Goal: Transaction & Acquisition: Purchase product/service

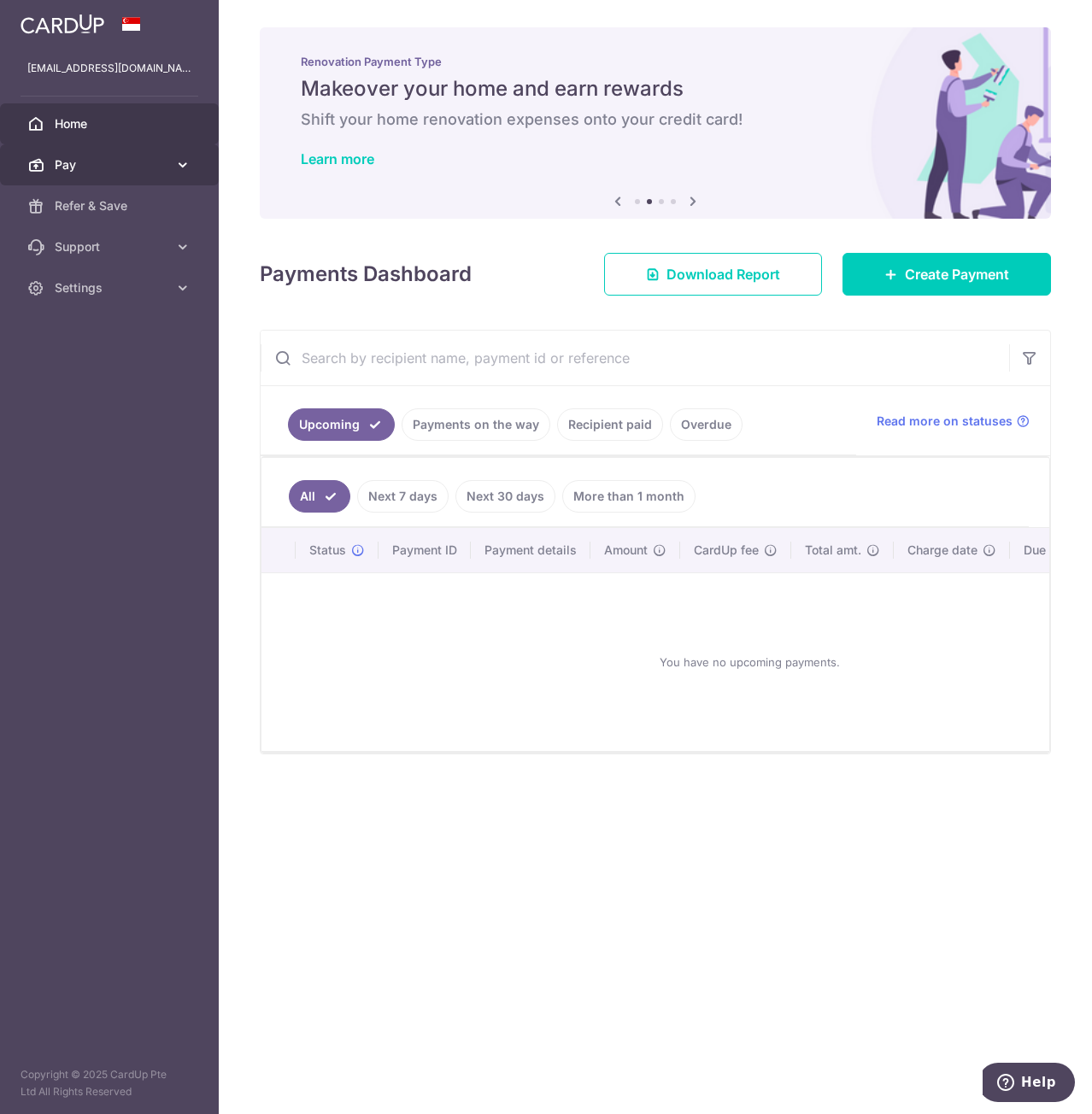
click at [126, 162] on span "Pay" at bounding box center [110, 165] width 112 height 17
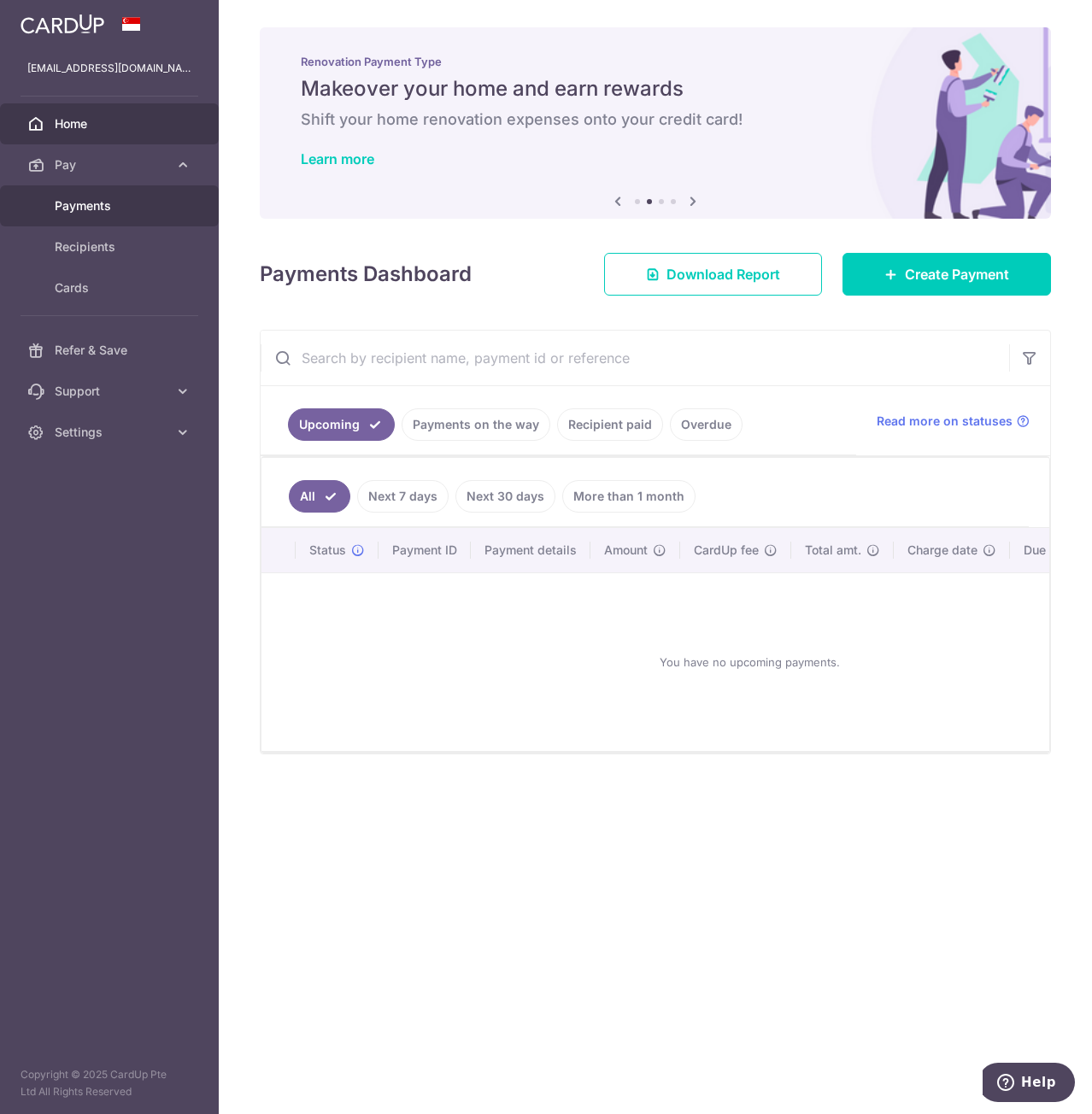
click at [114, 198] on span "Payments" at bounding box center [110, 206] width 112 height 17
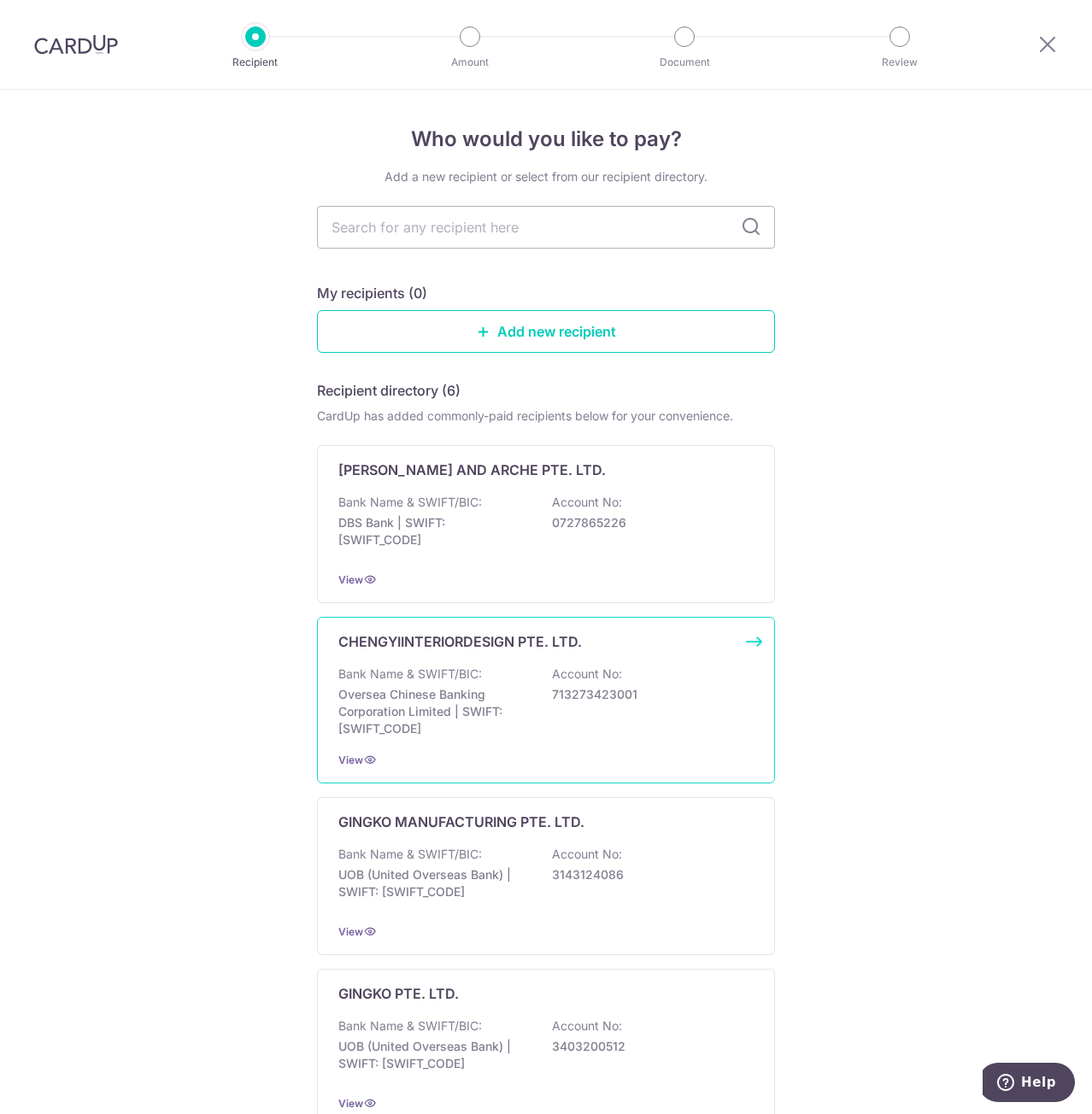
click at [438, 688] on p "Oversea Chinese Banking Corporation Limited | SWIFT: OCBCSGSGXXX" at bounding box center [434, 711] width 192 height 51
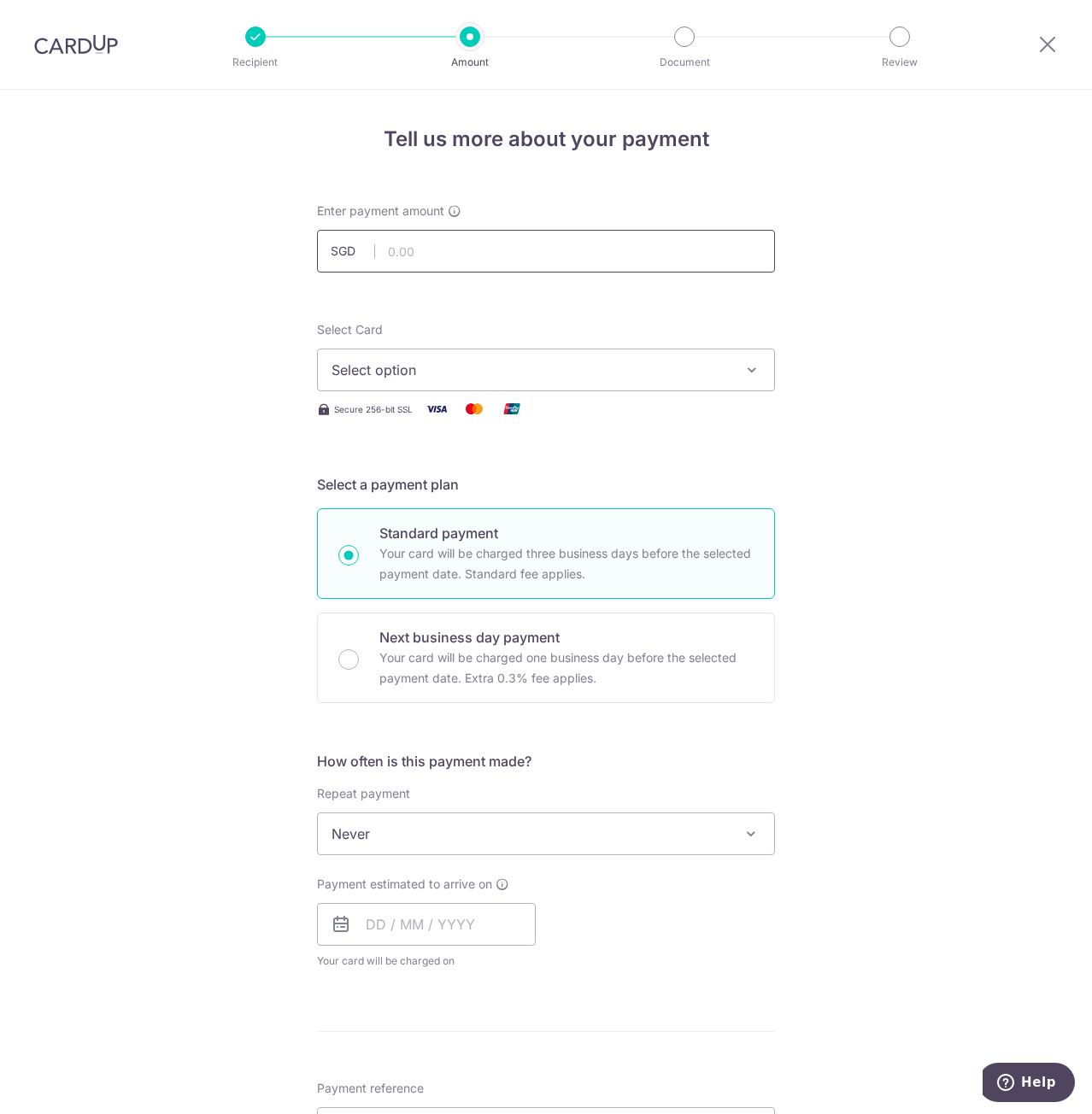
click at [424, 263] on input "text" at bounding box center [546, 251] width 458 height 43
click at [530, 252] on input "text" at bounding box center [546, 251] width 458 height 43
paste input "5365.72"
type input "5,365.72"
click at [413, 361] on span "Select option" at bounding box center [530, 369] width 398 height 20
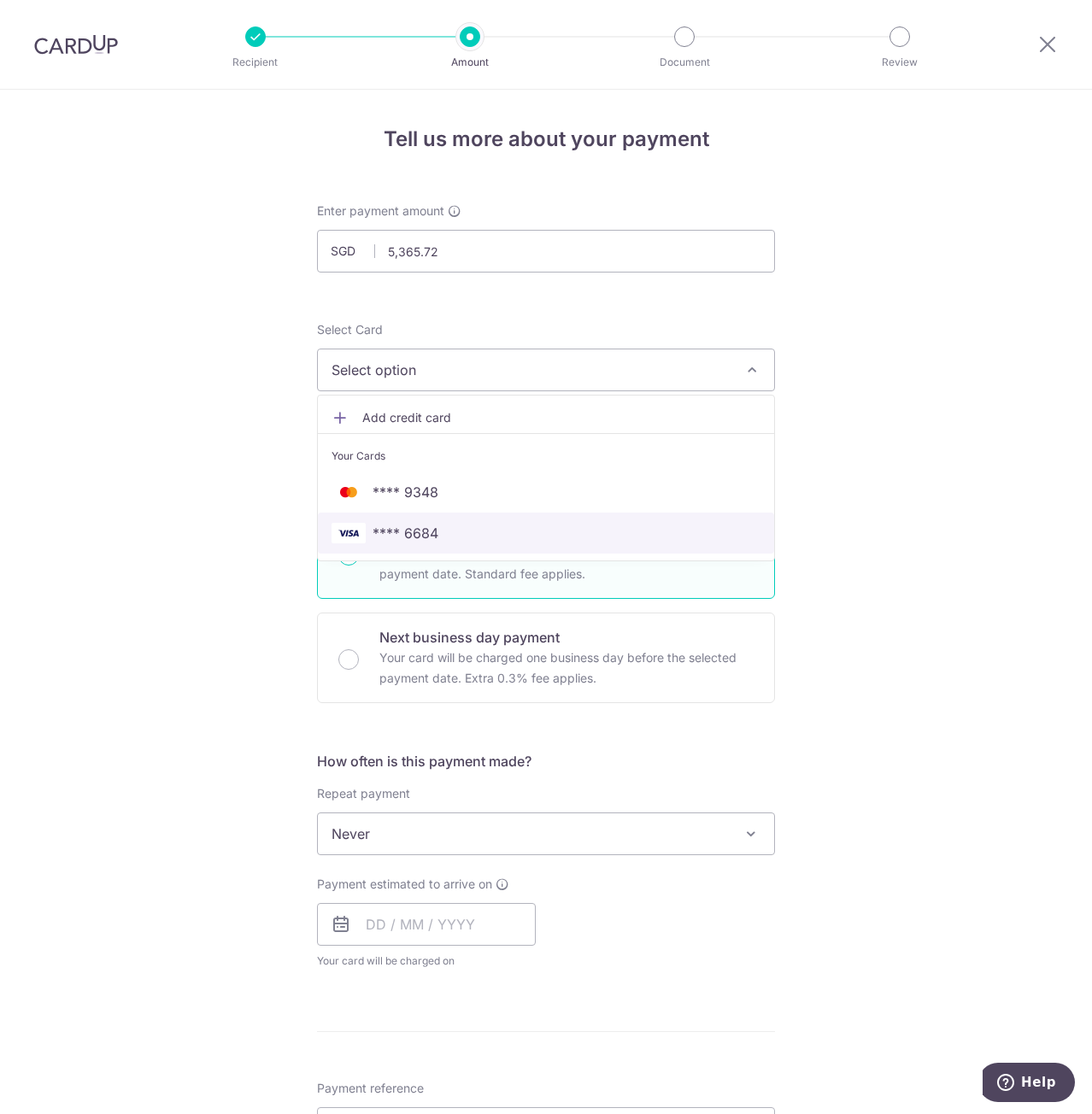
click at [442, 535] on span "**** 6684" at bounding box center [546, 533] width 429 height 20
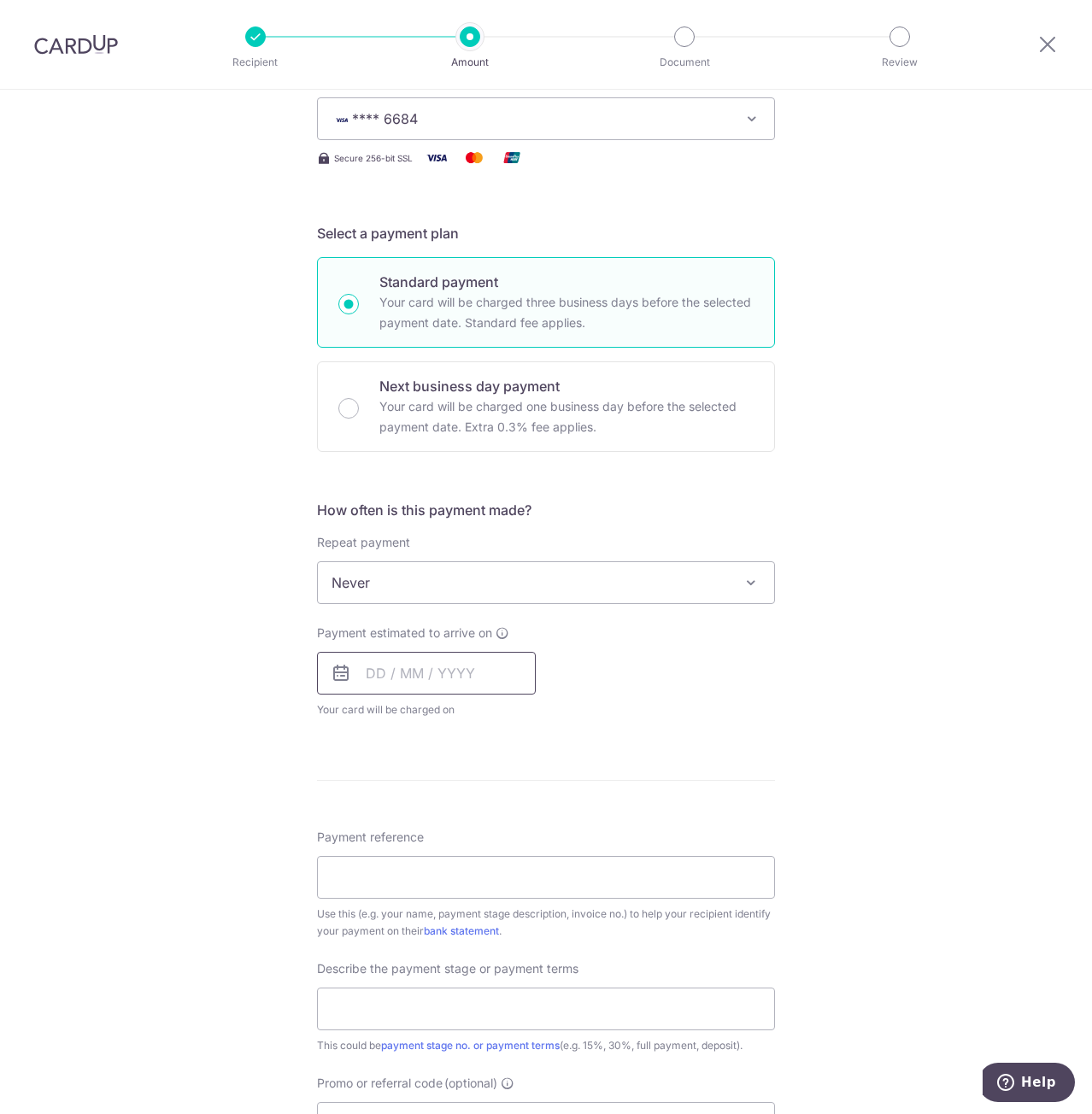
scroll to position [257, 0]
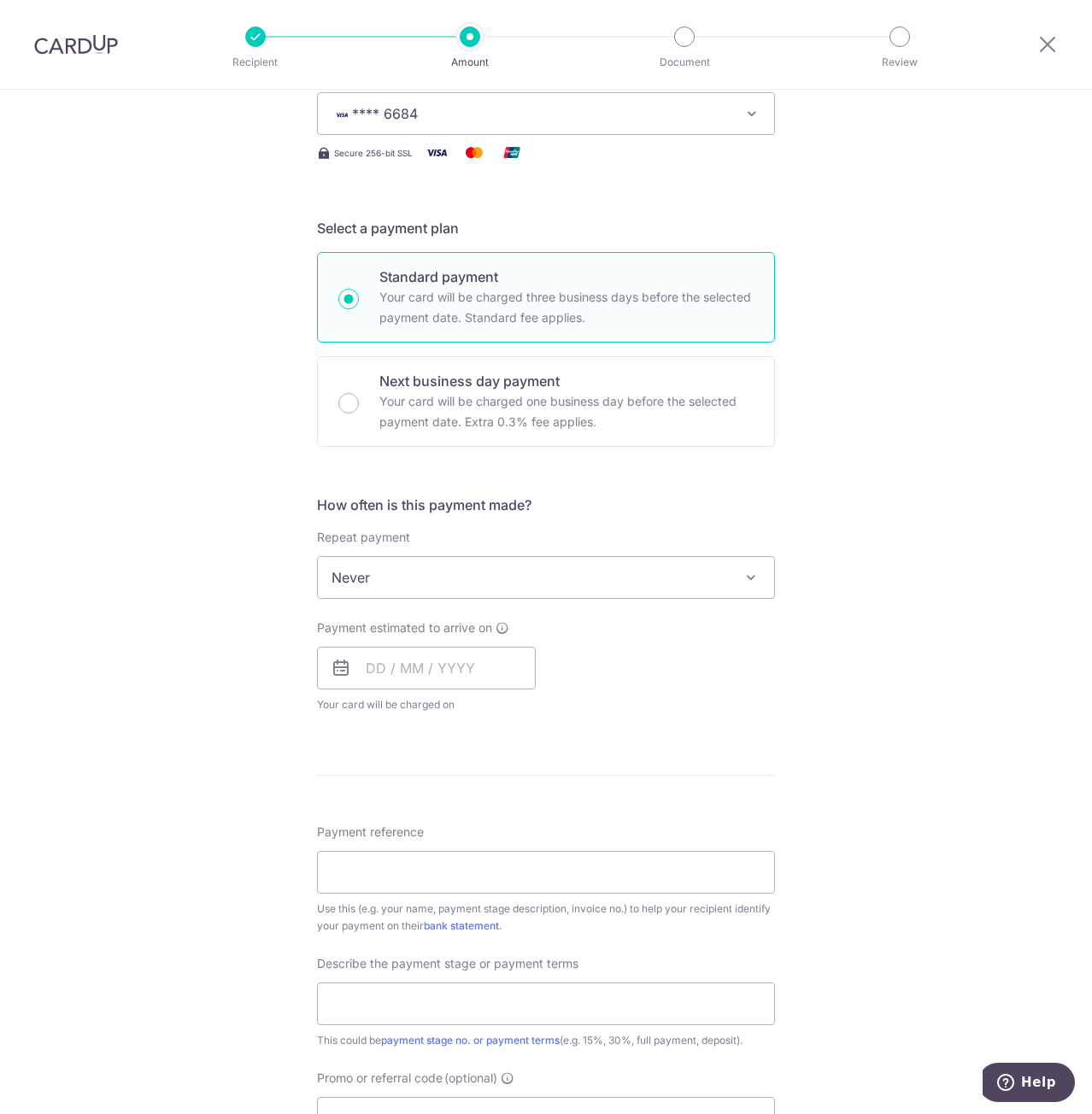
click at [334, 668] on icon at bounding box center [340, 667] width 20 height 20
click at [389, 670] on input "text" at bounding box center [426, 668] width 219 height 43
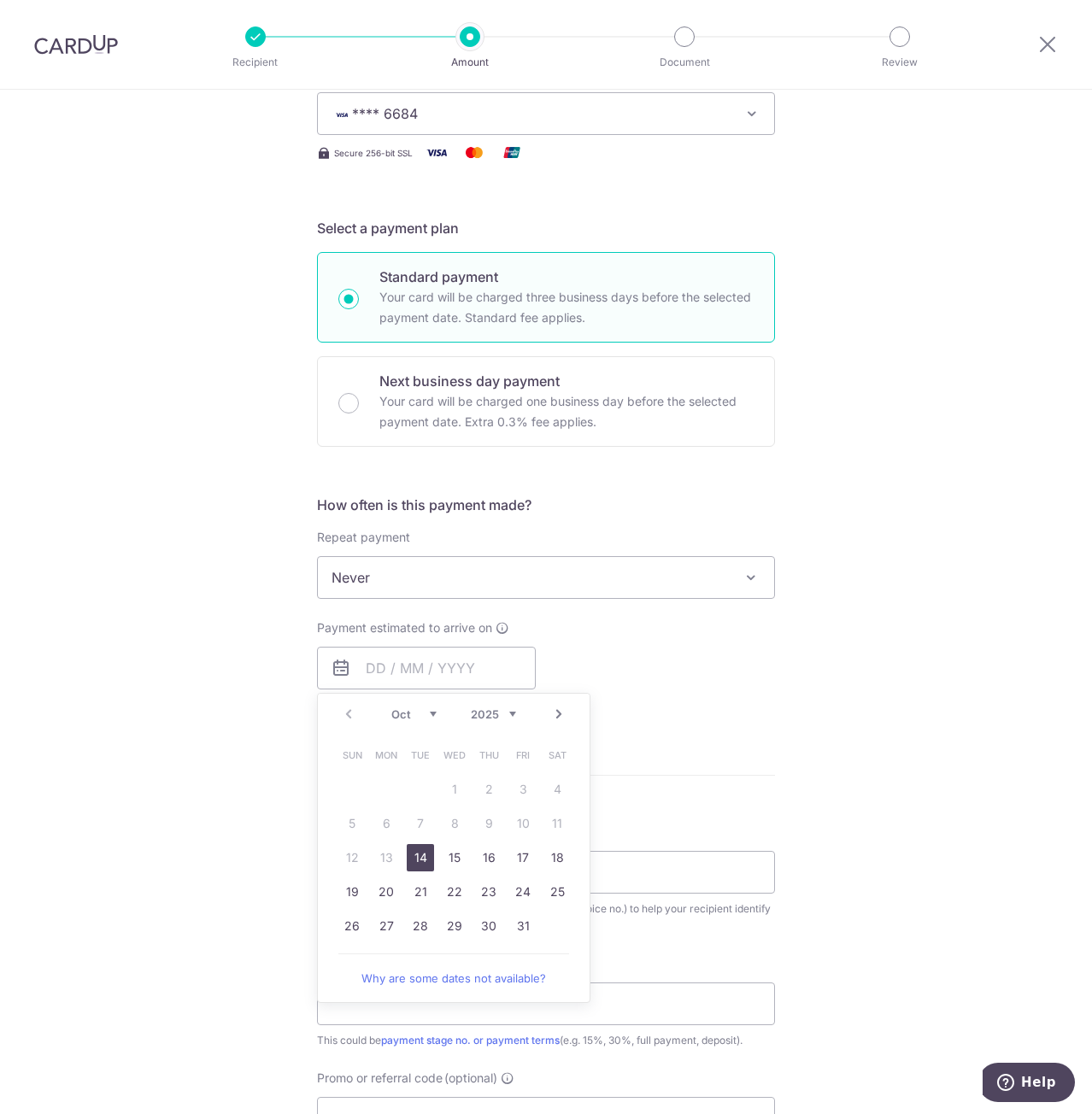
click at [419, 859] on link "14" at bounding box center [421, 858] width 27 height 27
type input "14/10/2025"
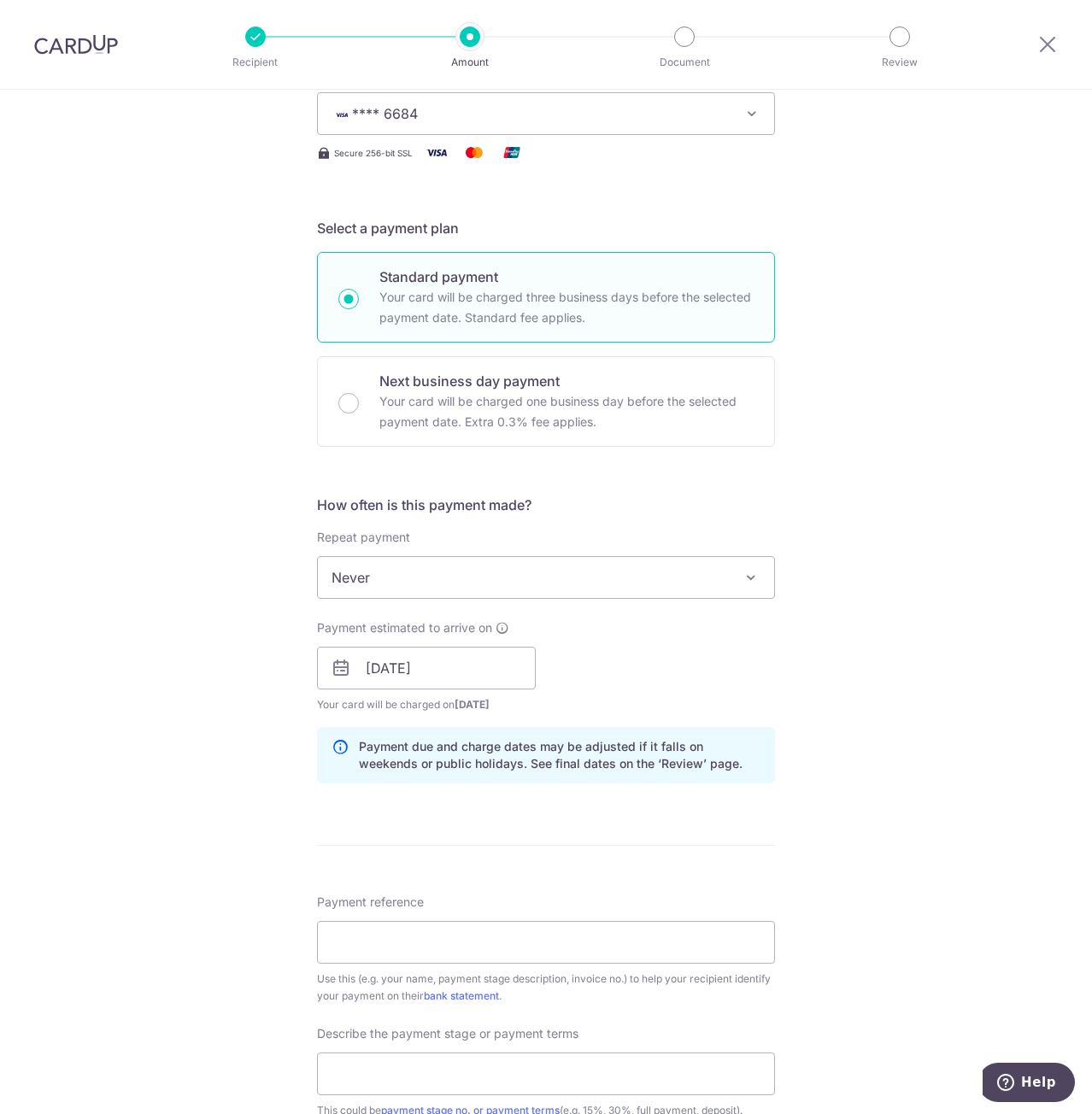
click at [255, 797] on div "Tell us more about your payment Enter payment amount SGD 5,365.72 5365.72 Selec…" at bounding box center [546, 698] width 1092 height 1730
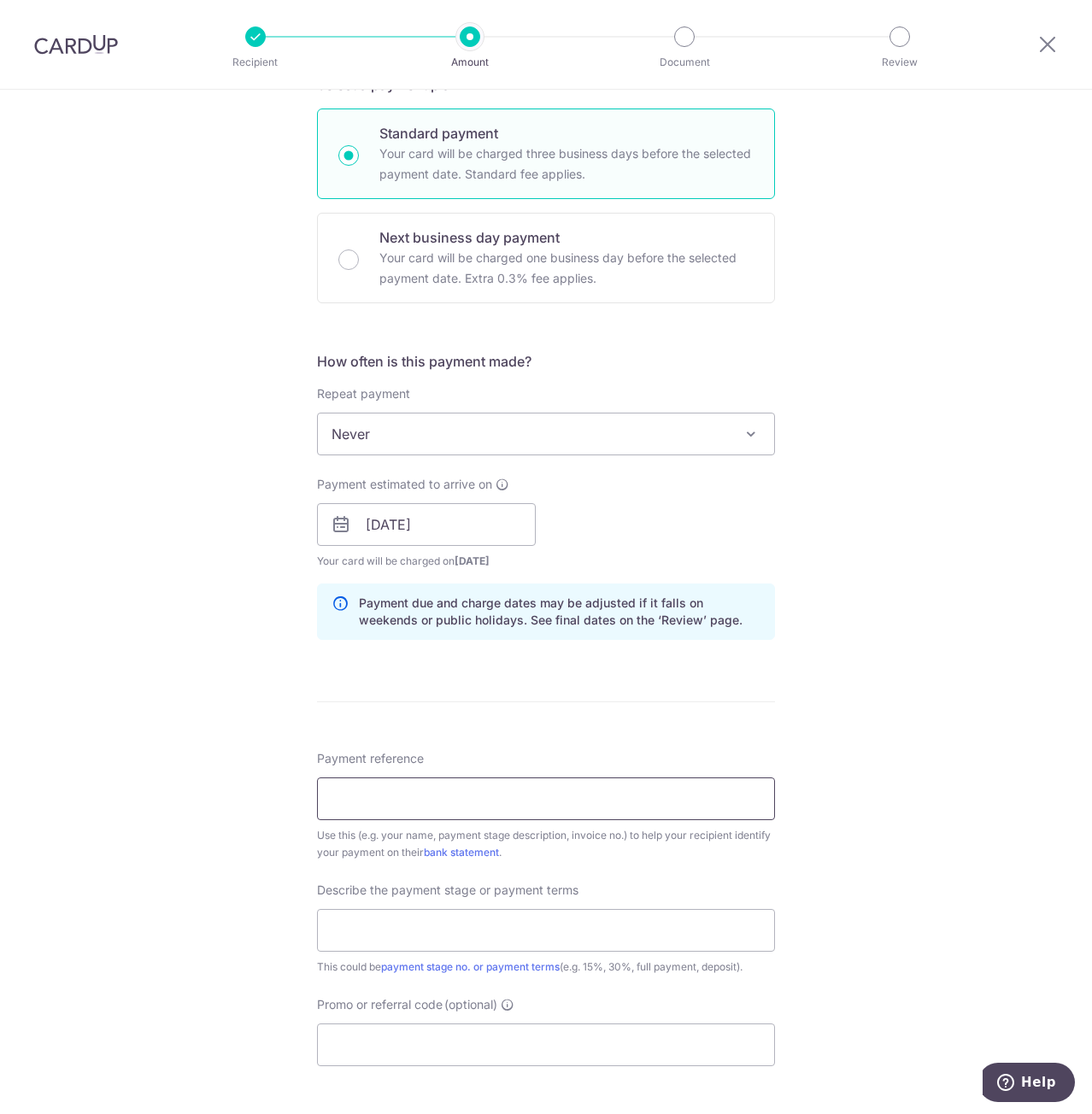
scroll to position [427, 0]
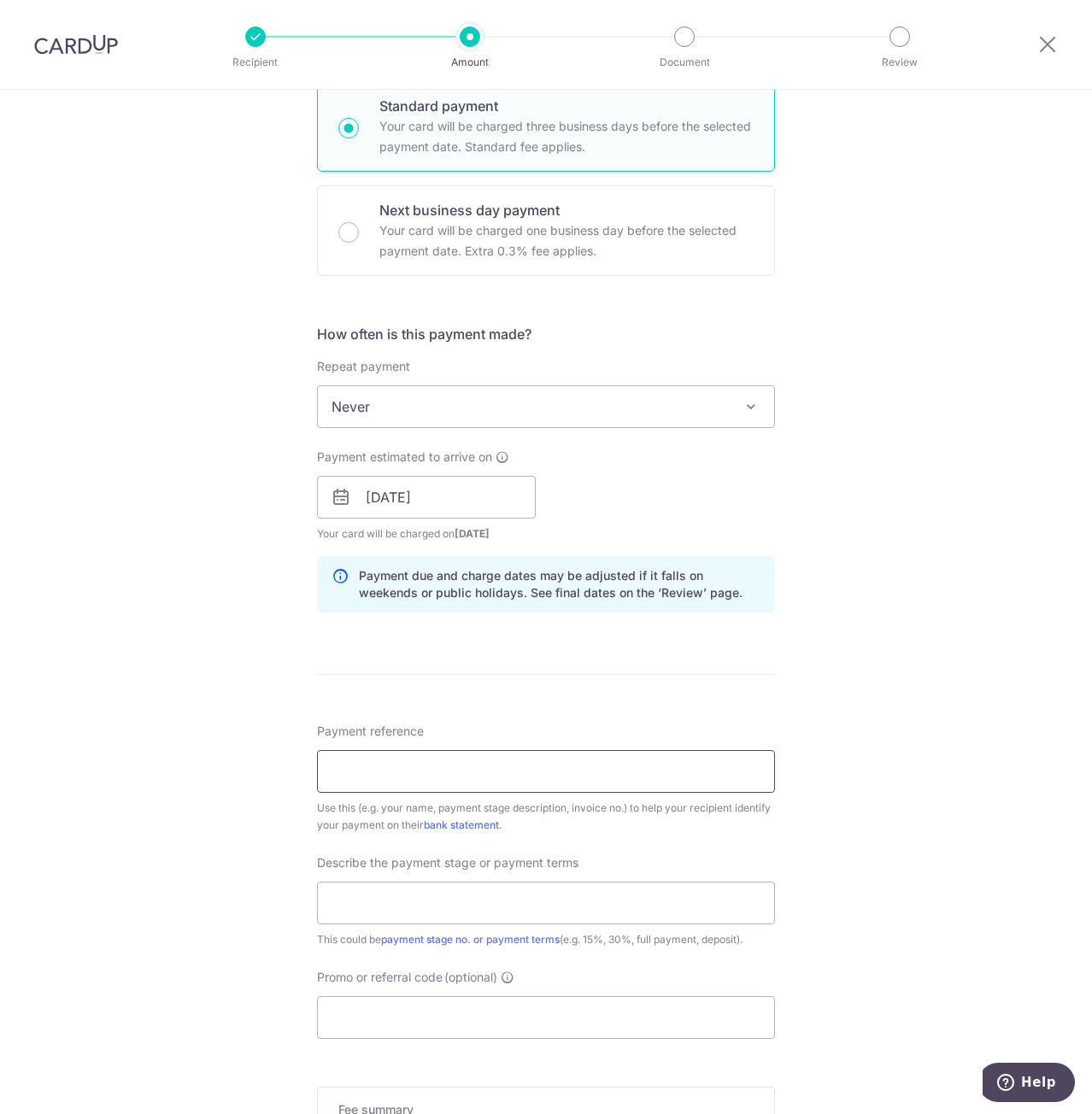
click at [383, 780] on input "Payment reference" at bounding box center [546, 772] width 458 height 43
type input "Henry n Alicia House Renovation"
click at [392, 894] on input "text" at bounding box center [546, 903] width 458 height 43
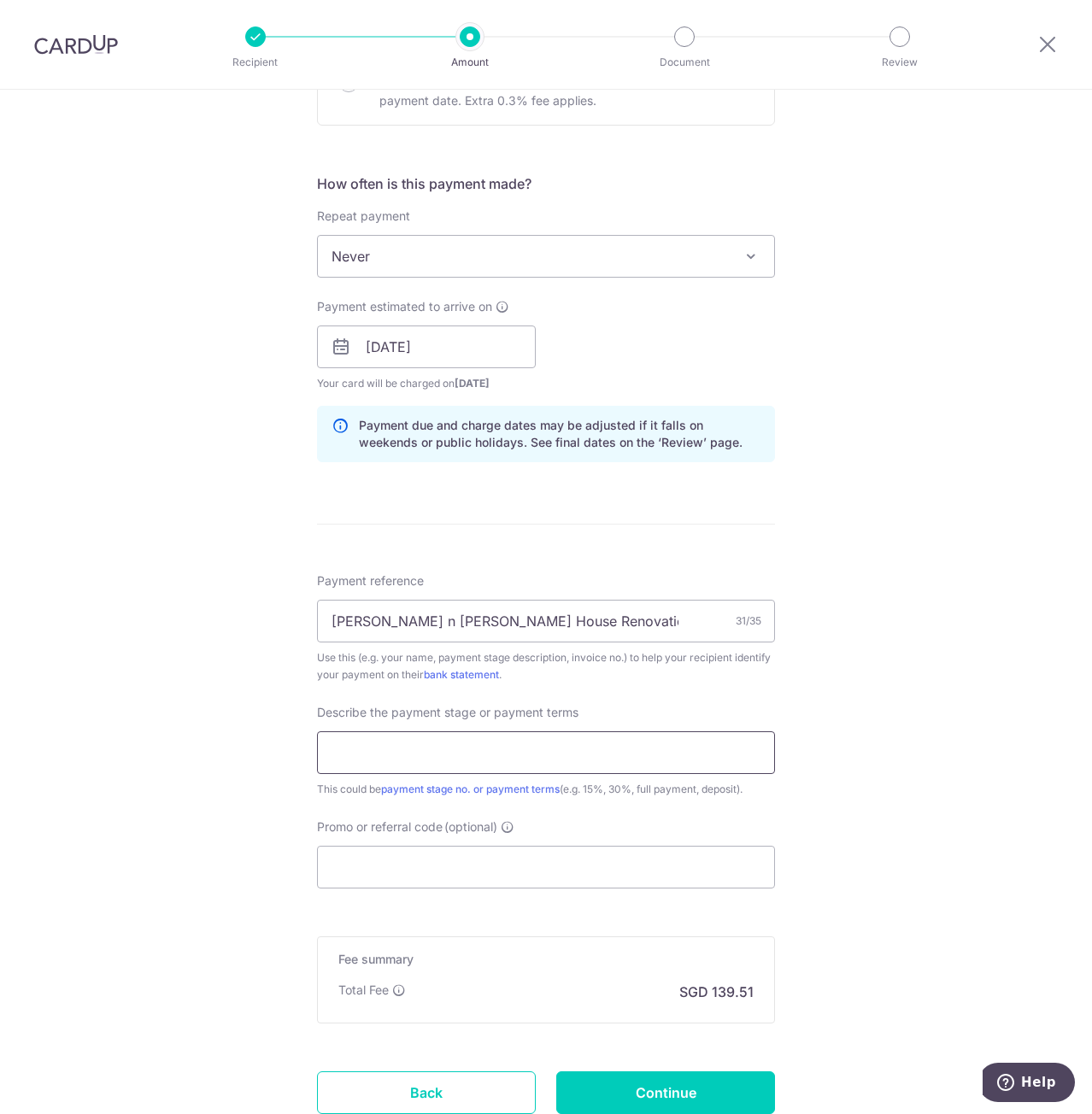
scroll to position [599, 0]
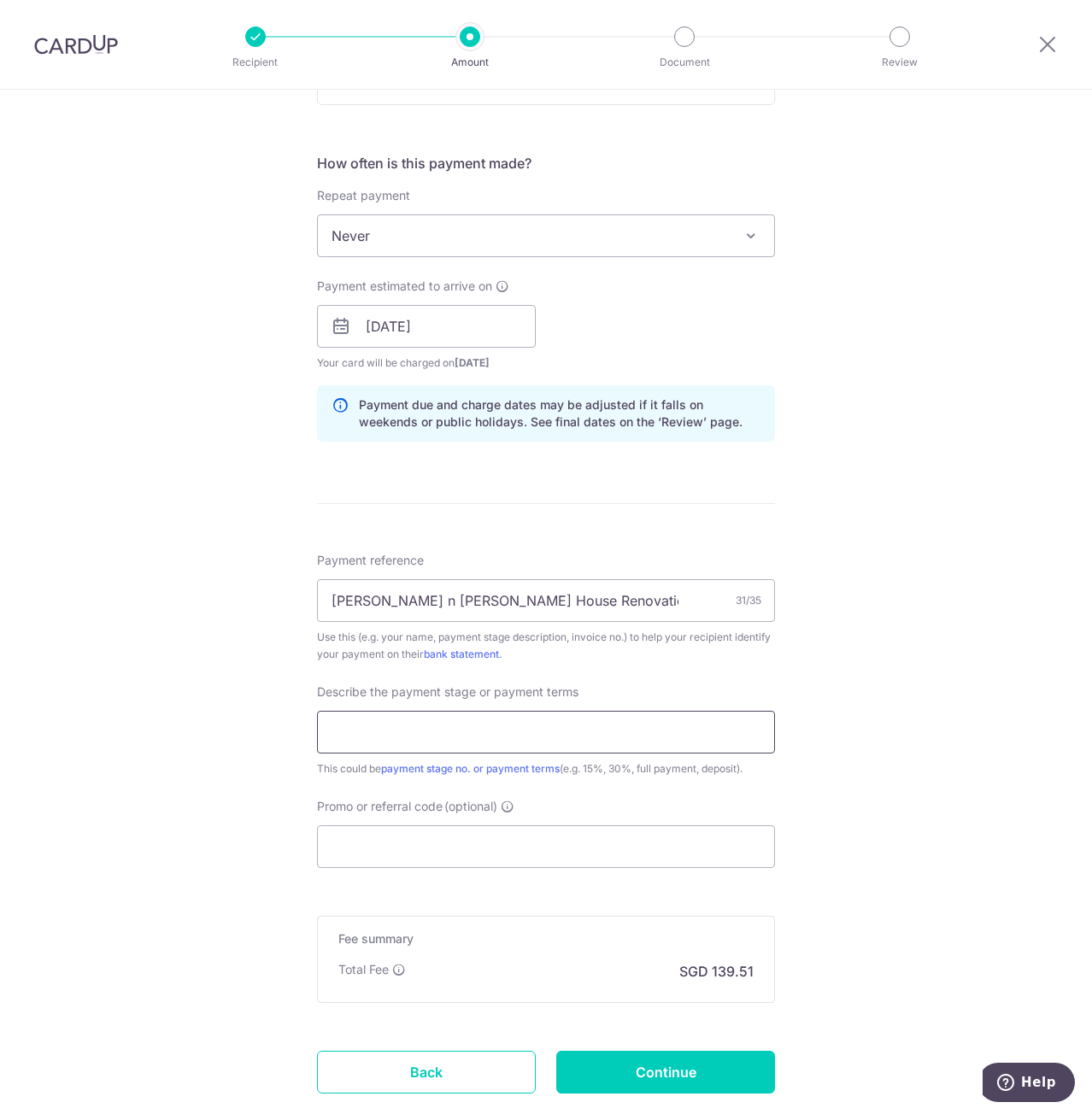
click at [411, 736] on input "text" at bounding box center [546, 732] width 458 height 43
type input "D"
type input "3rd Payment 35% + VO"
click at [429, 853] on input "Promo or referral code (optional)" at bounding box center [546, 847] width 458 height 43
click at [373, 836] on input "Promo or referral code (optional)" at bounding box center [546, 847] width 458 height 43
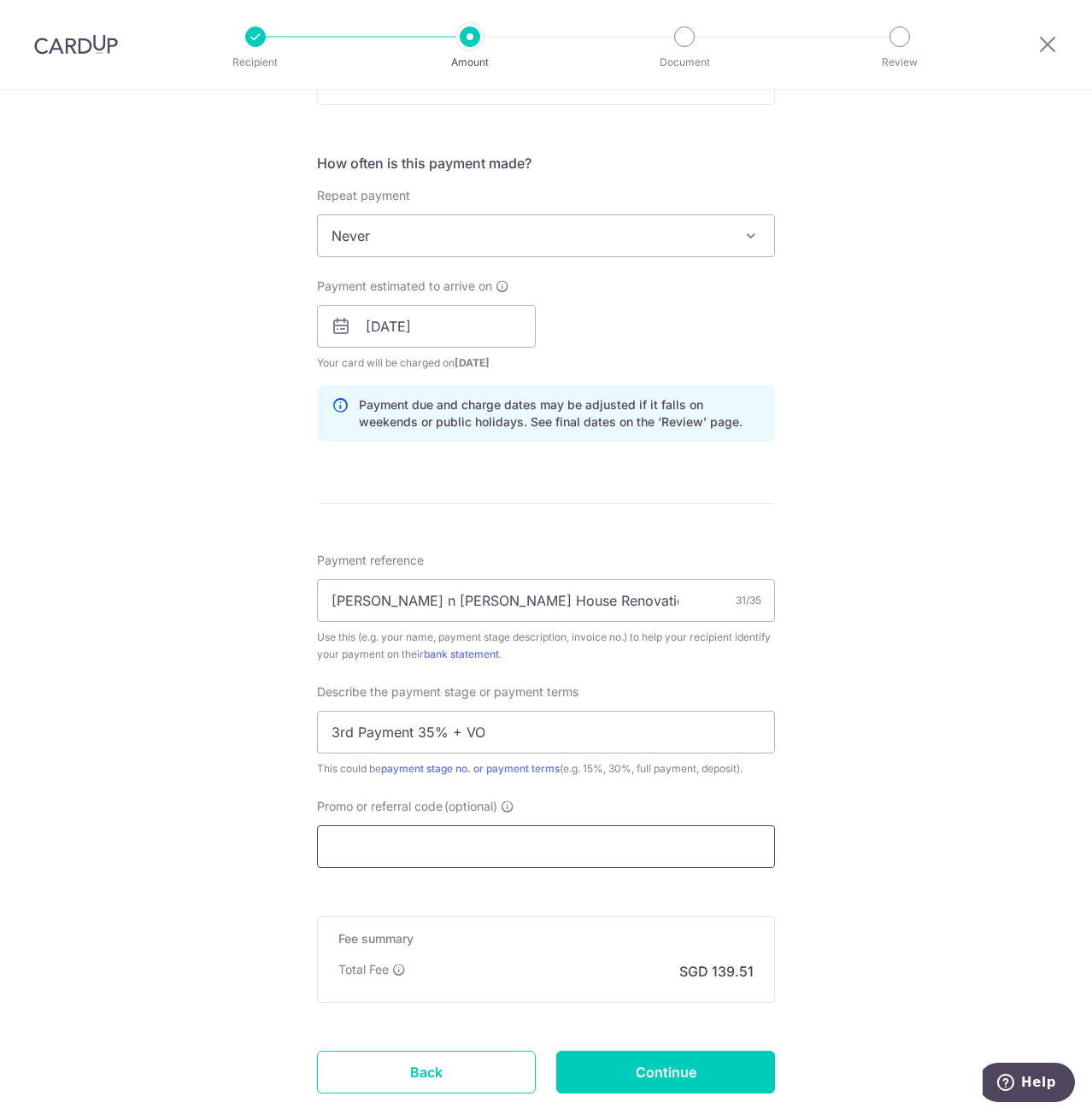
paste input "CYID175"
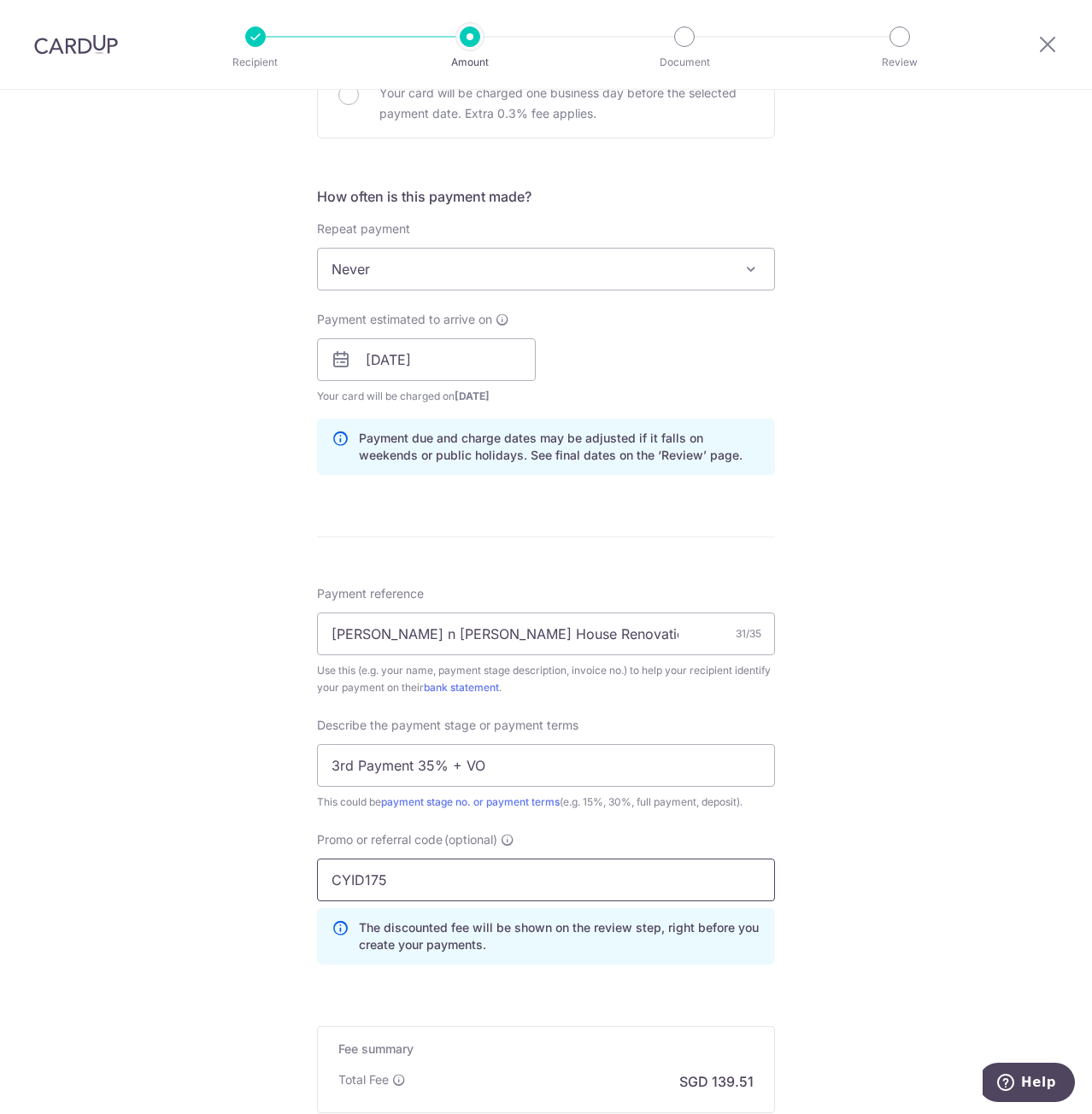
scroll to position [778, 0]
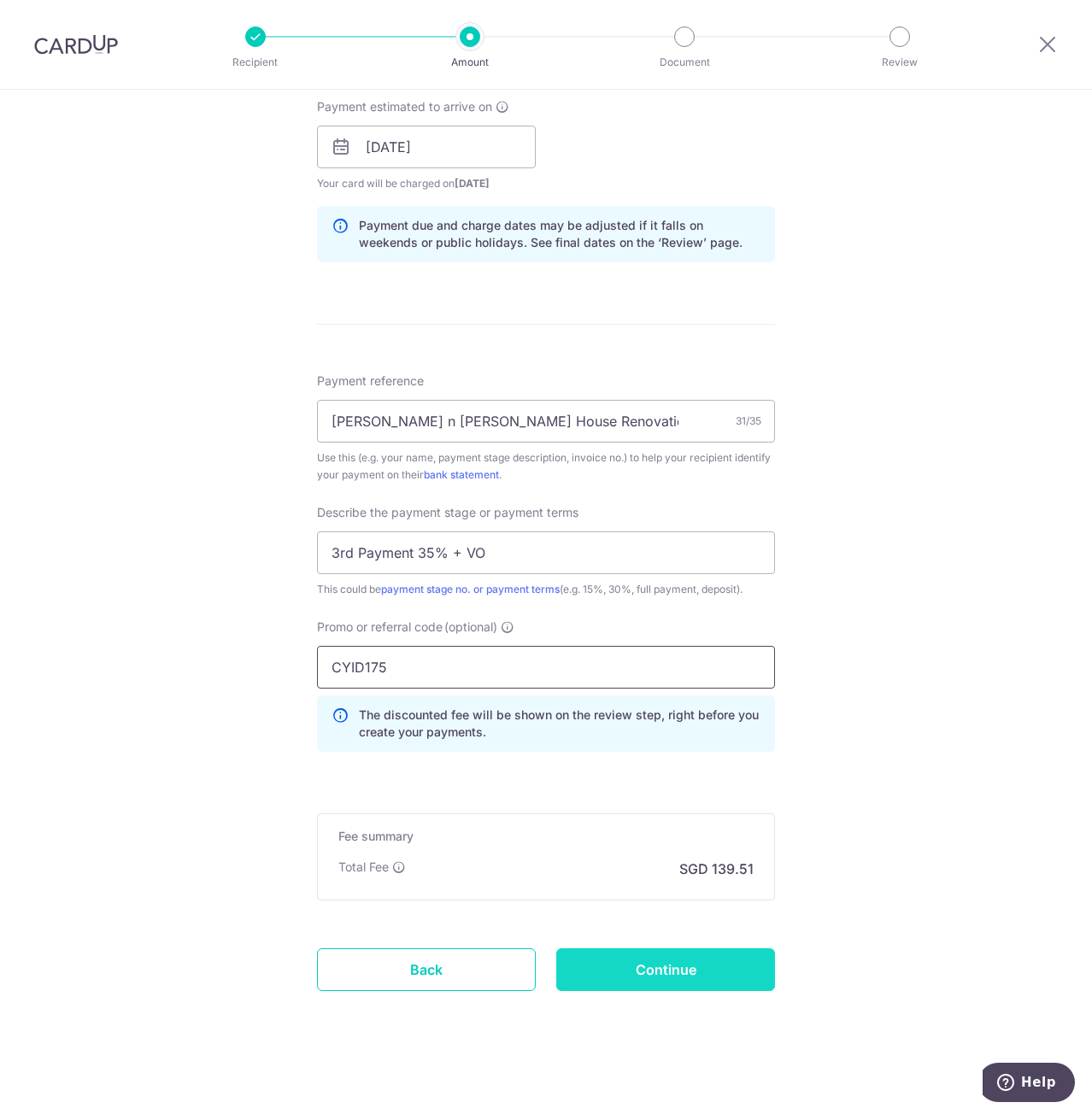
type input "CYID175"
click at [658, 957] on input "Continue" at bounding box center [666, 970] width 219 height 43
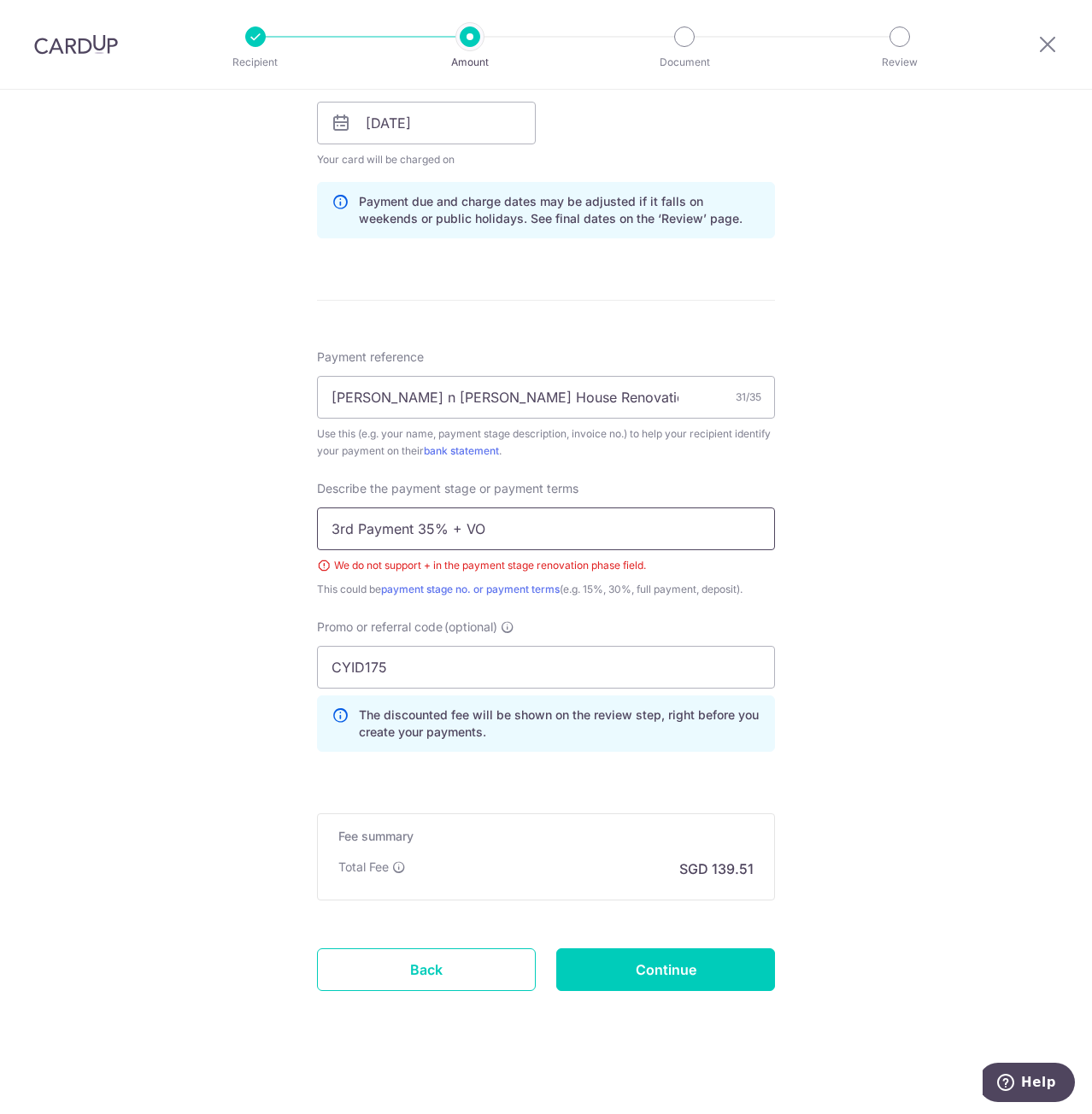
click at [451, 524] on input "3rd Payment 35% + VO" at bounding box center [546, 529] width 458 height 43
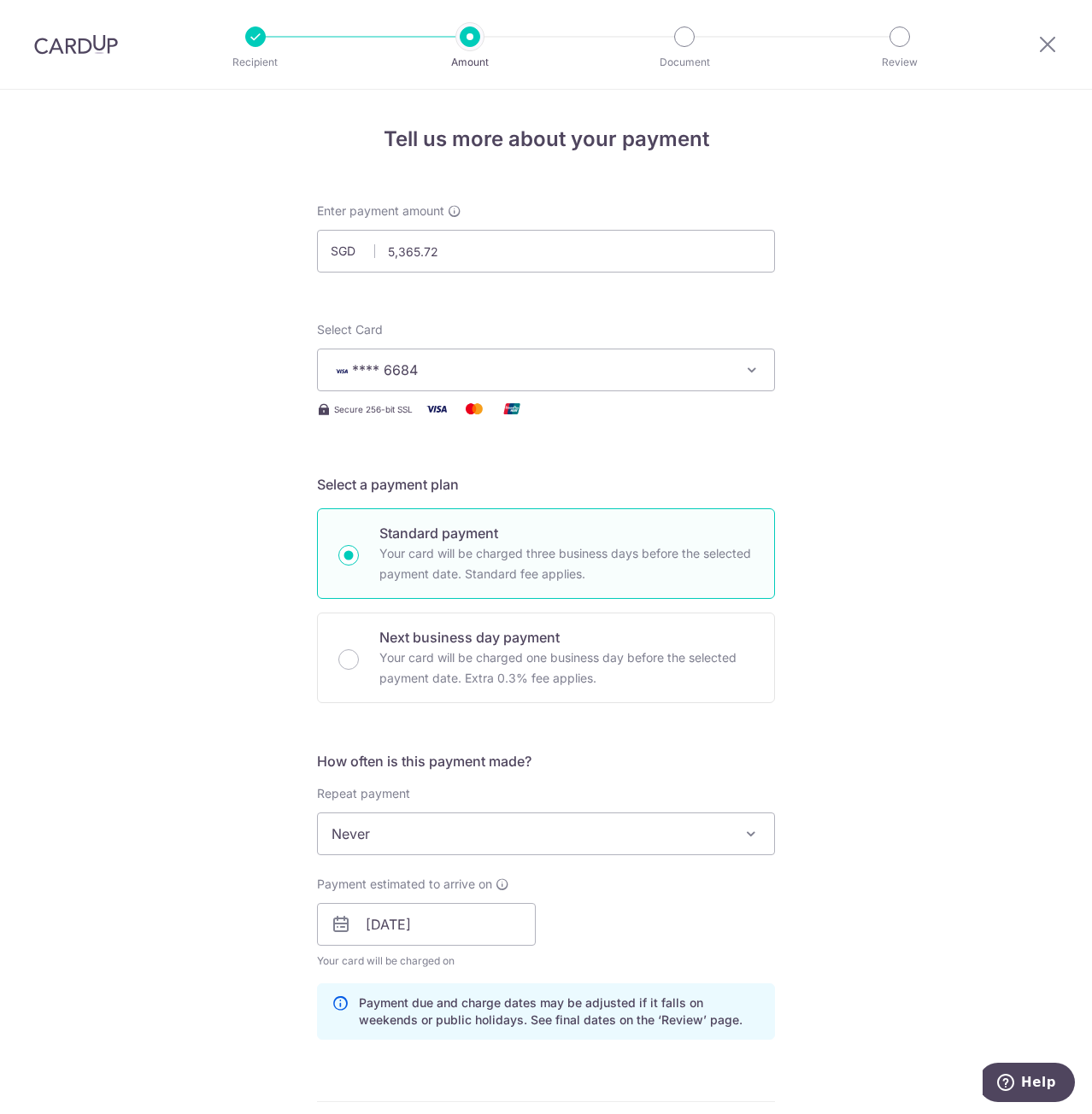
type input "3rd Payment 35% and VO"
click at [940, 820] on div "Tell us more about your payment Enter payment amount SGD 5,365.72 5365.72 Selec…" at bounding box center [546, 1006] width 1092 height 1832
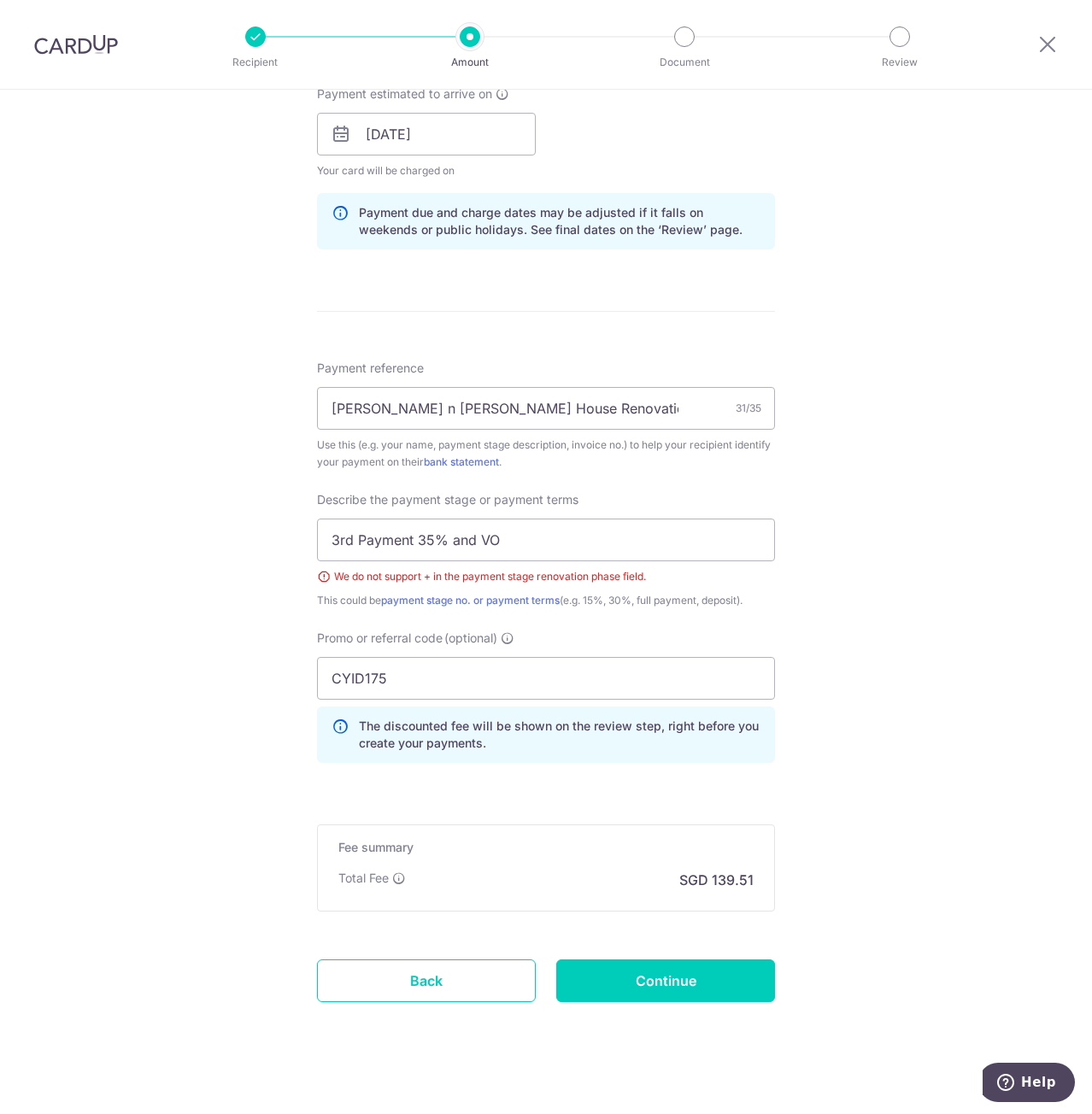
scroll to position [802, 0]
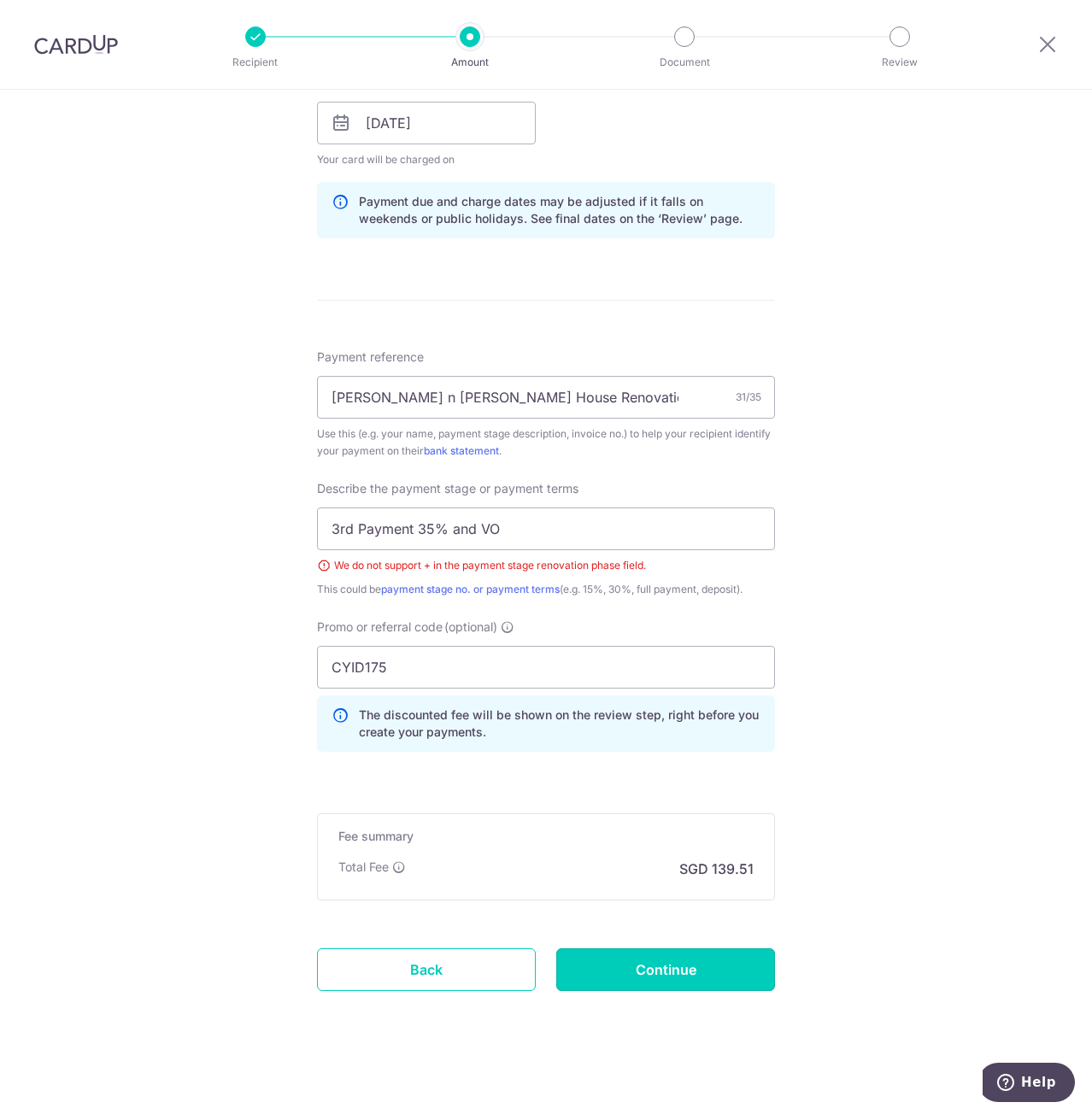
click at [634, 960] on input "Continue" at bounding box center [666, 970] width 219 height 43
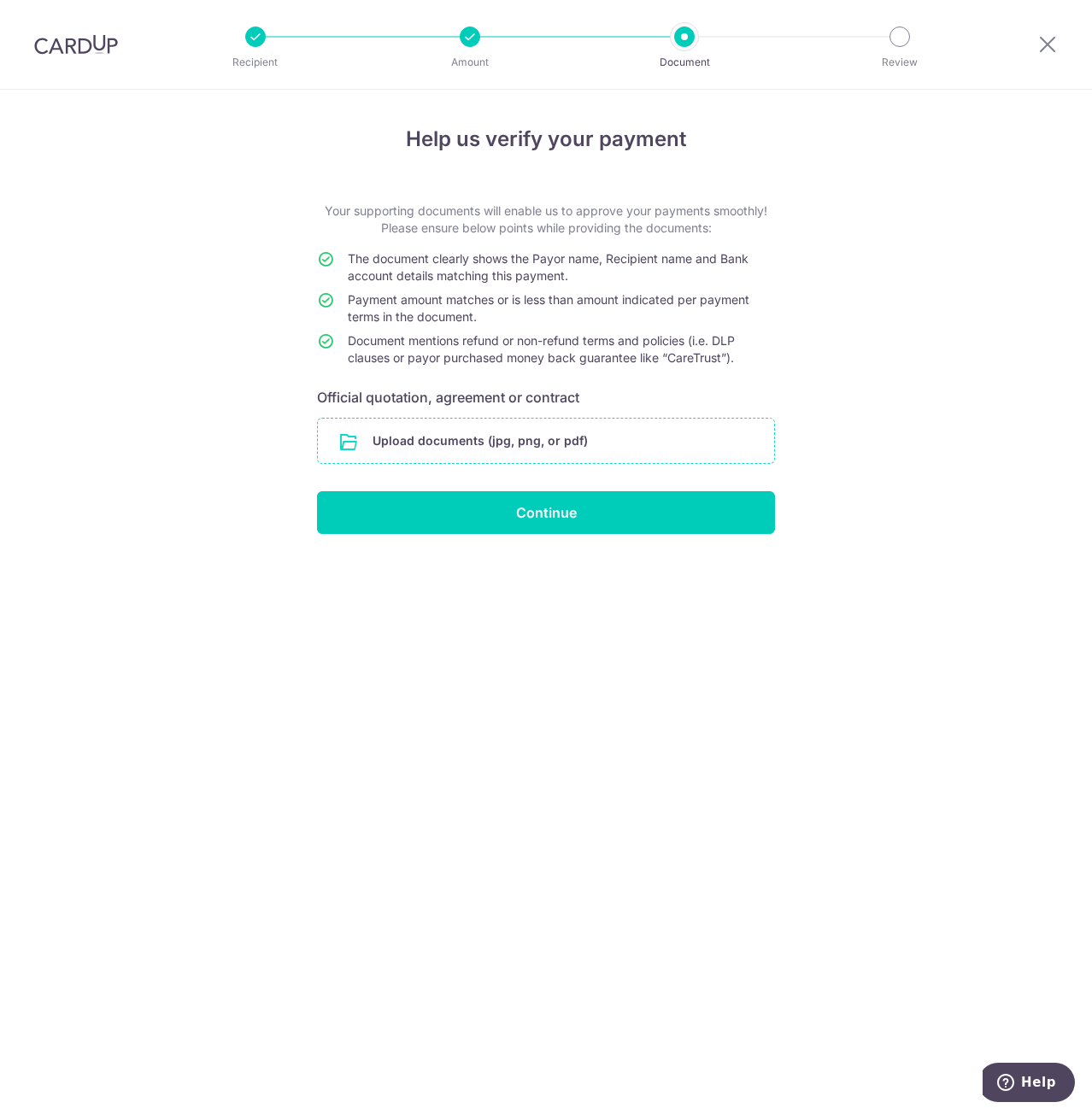
click at [615, 437] on input "file" at bounding box center [546, 441] width 456 height 45
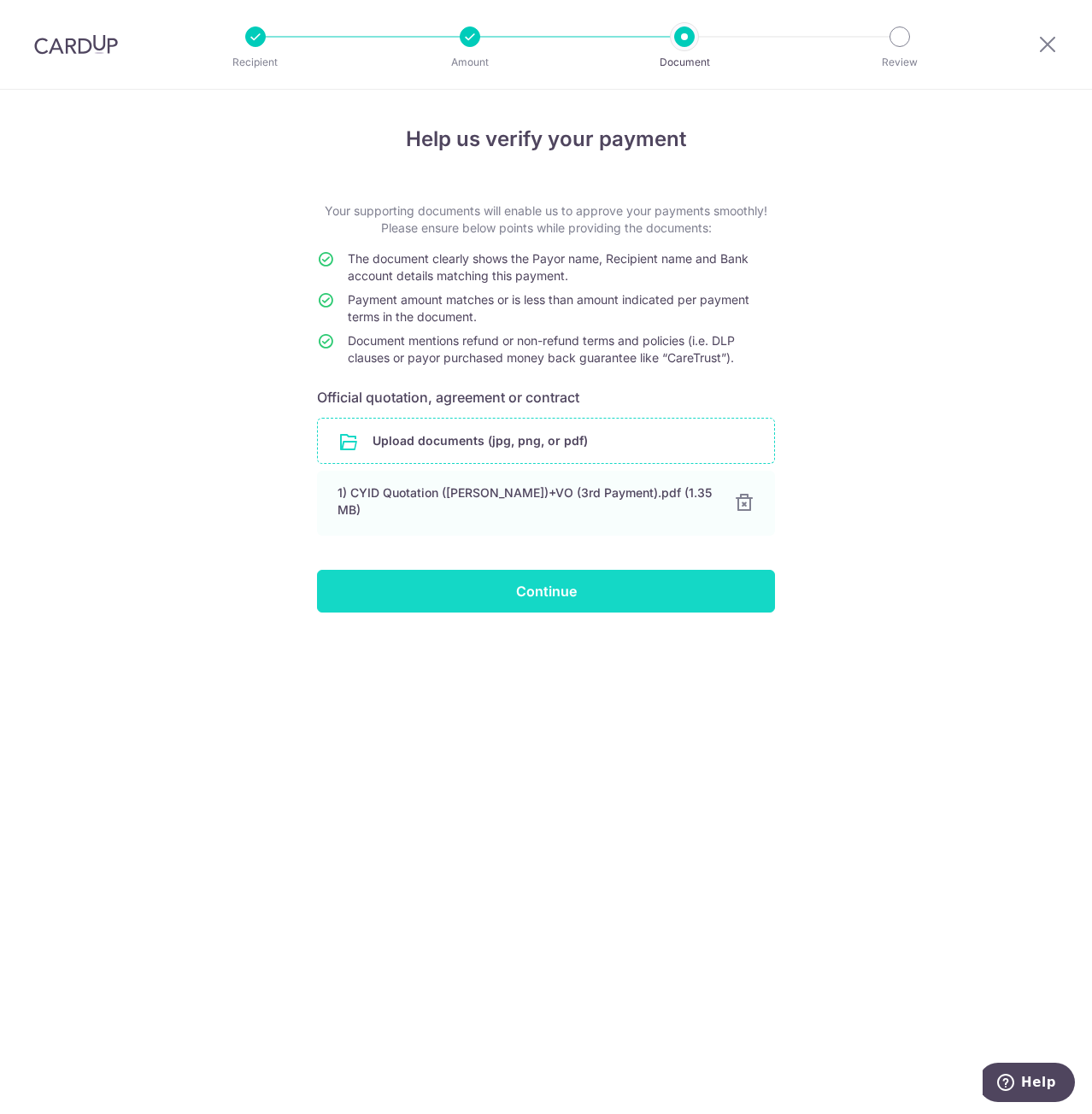
click at [579, 575] on input "Continue" at bounding box center [546, 591] width 458 height 43
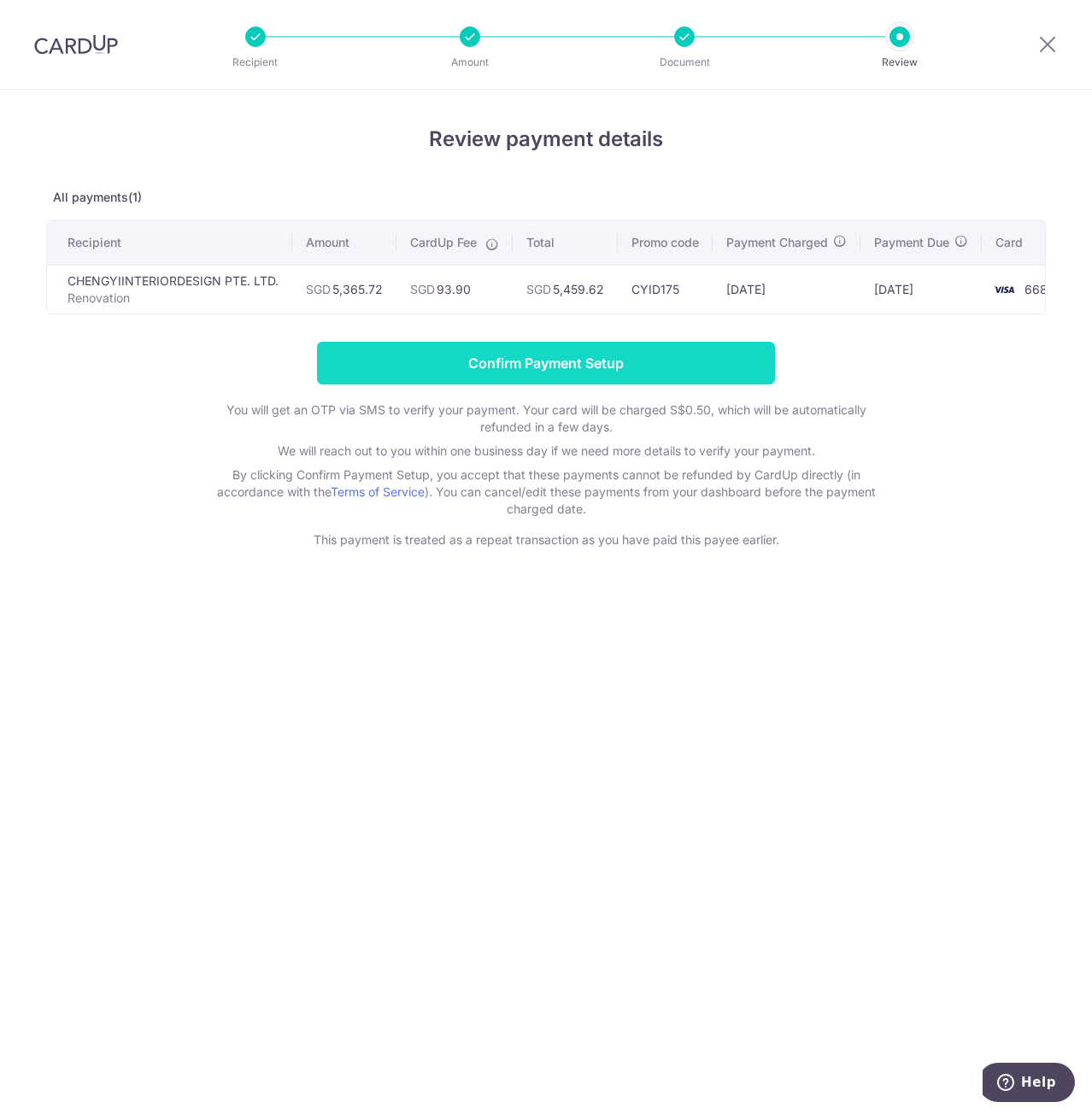
click at [584, 366] on input "Confirm Payment Setup" at bounding box center [546, 363] width 458 height 43
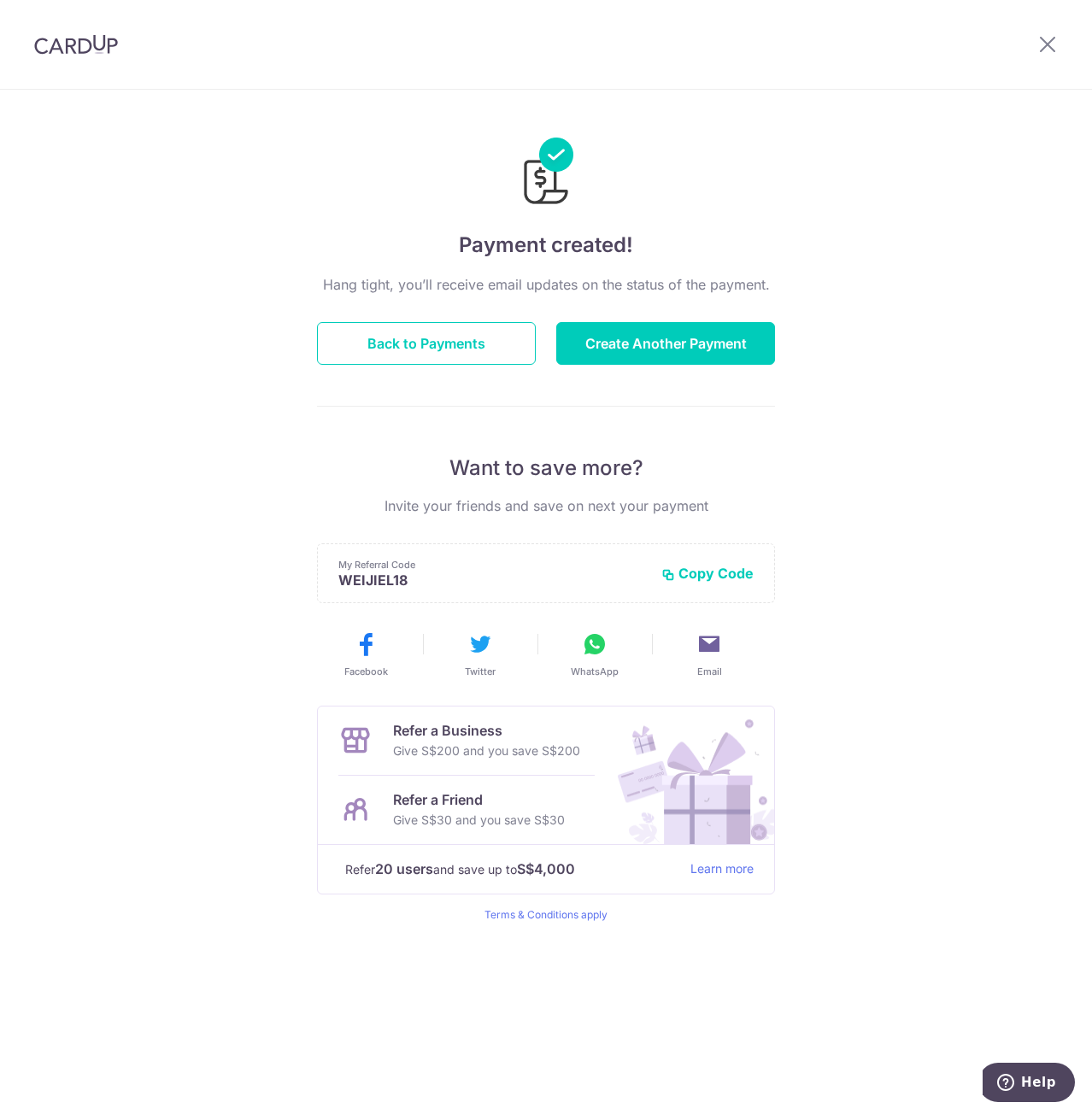
click at [229, 125] on div "Payment created! Hang tight, you’ll receive email updates on the status of the …" at bounding box center [546, 603] width 1092 height 1025
